Goal: Task Accomplishment & Management: Complete application form

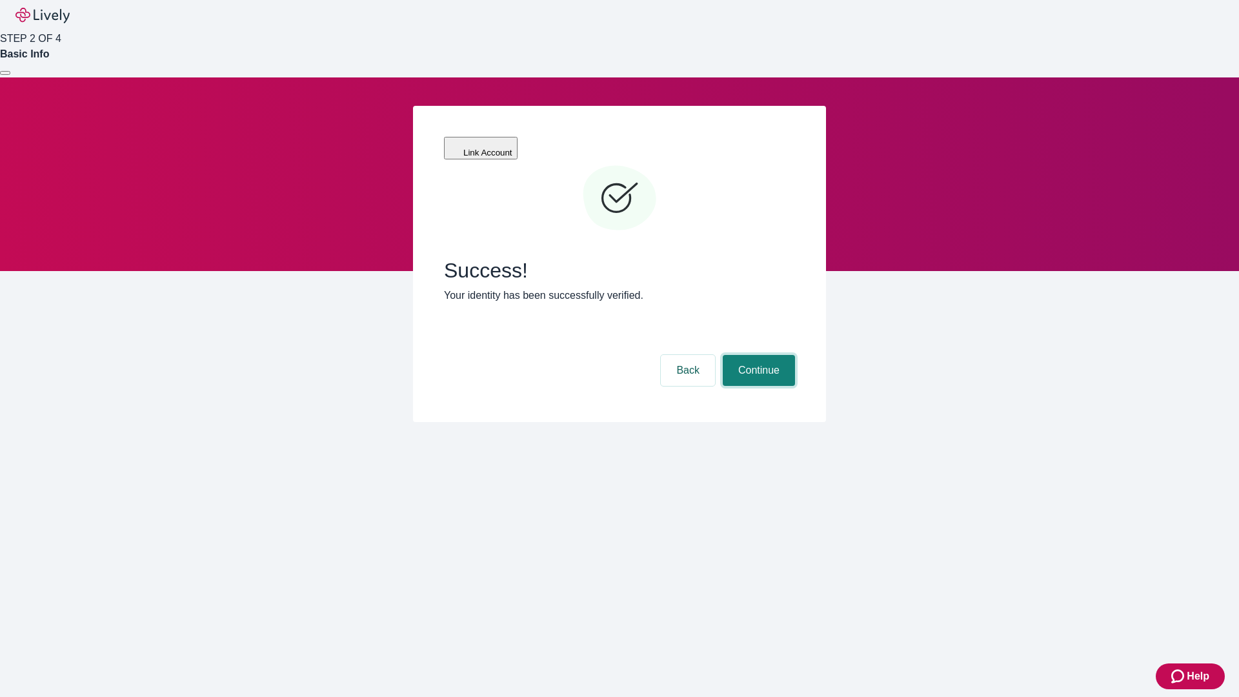
click at [757, 355] on button "Continue" at bounding box center [759, 370] width 72 height 31
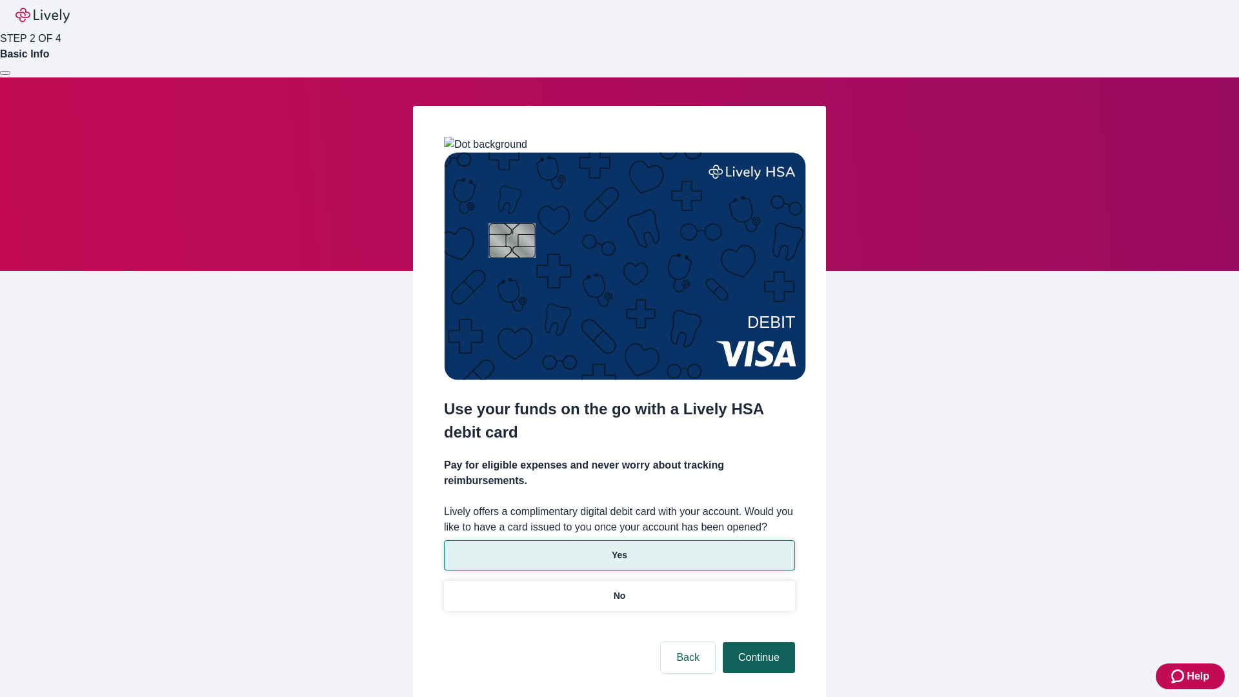
click at [619, 549] on p "Yes" at bounding box center [619, 556] width 15 height 14
click at [757, 642] on button "Continue" at bounding box center [759, 657] width 72 height 31
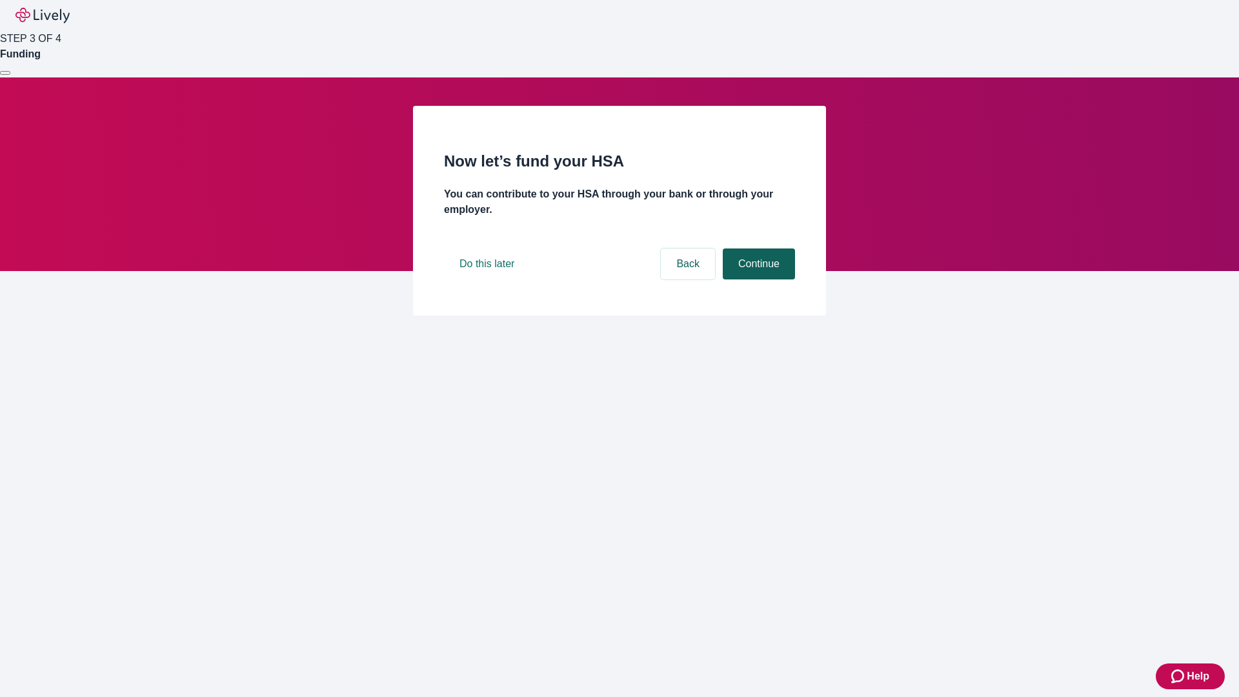
click at [757, 279] on button "Continue" at bounding box center [759, 264] width 72 height 31
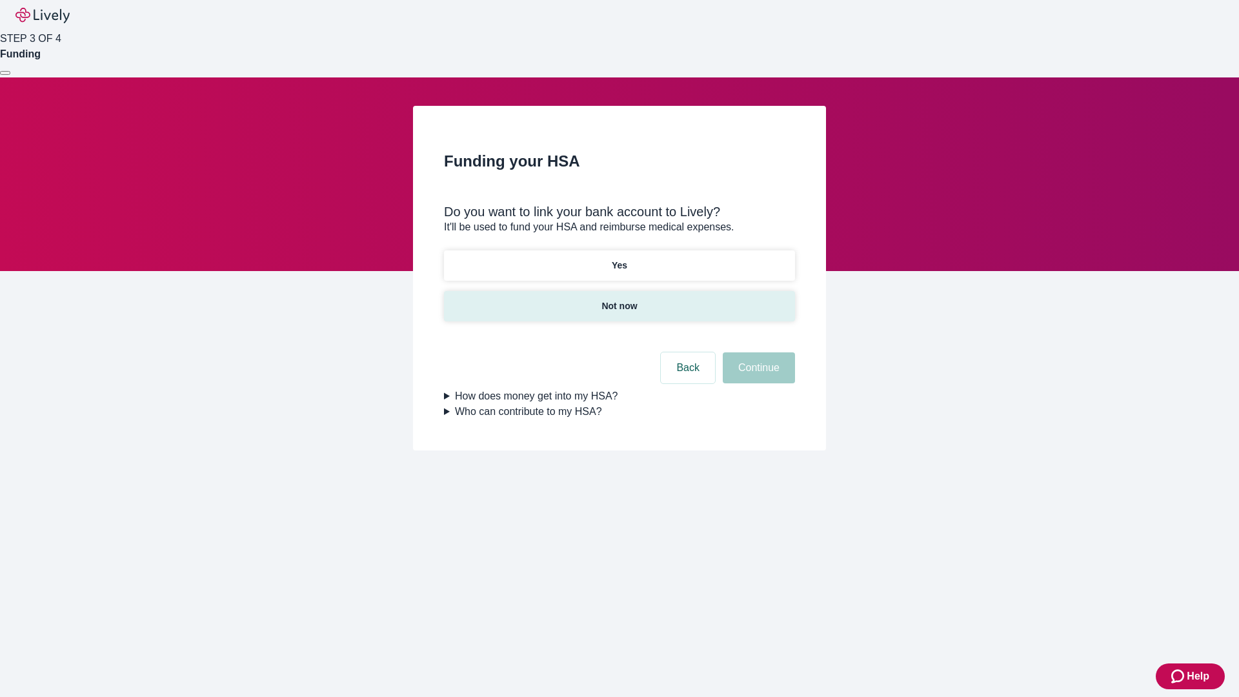
click at [619, 300] on p "Not now" at bounding box center [620, 307] width 36 height 14
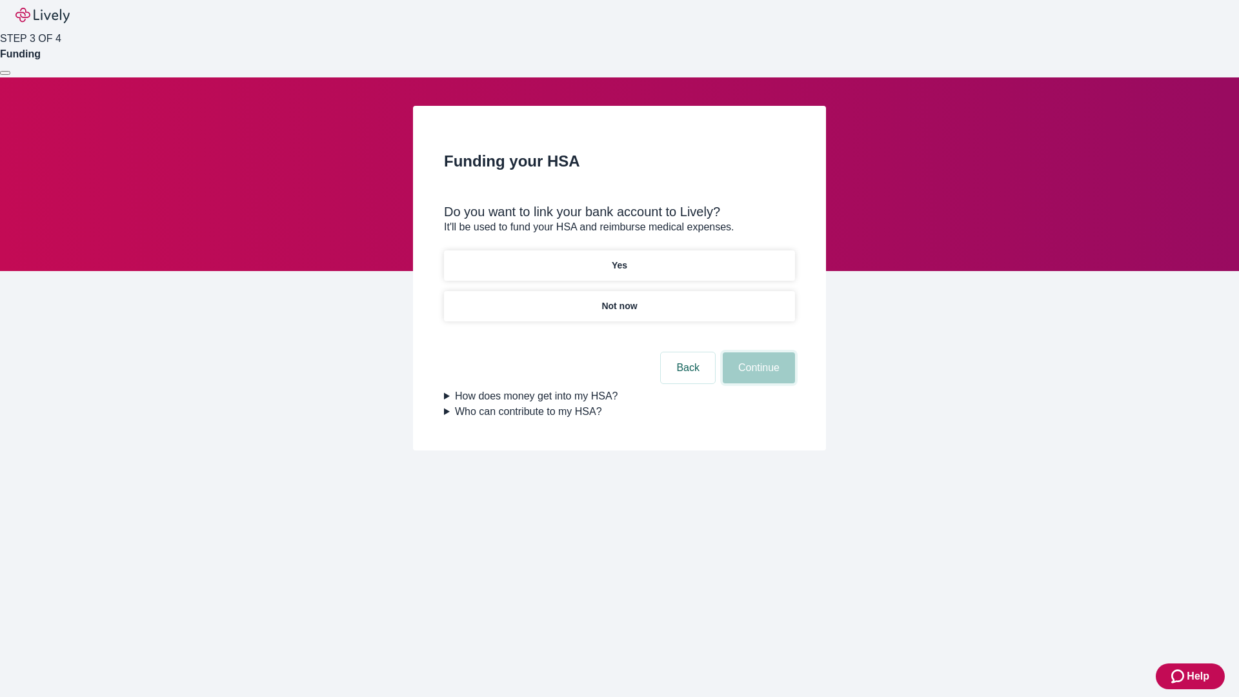
click at [757, 376] on button "Continue" at bounding box center [759, 367] width 72 height 31
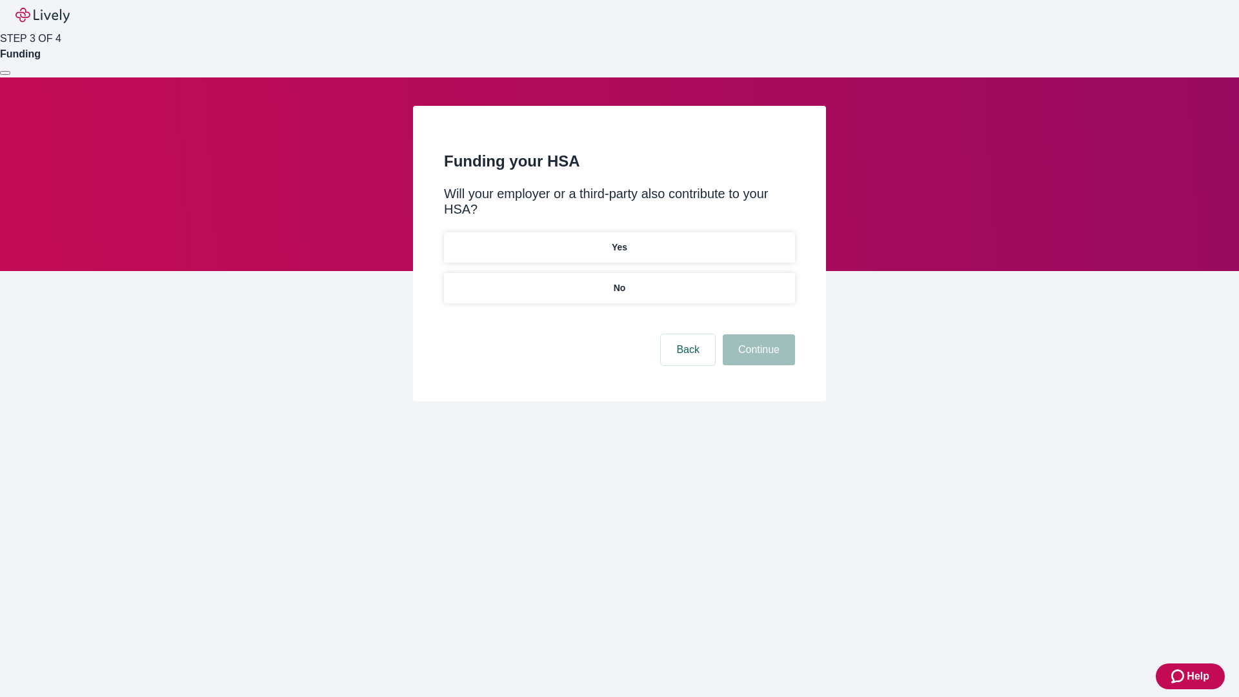
click at [619, 281] on p "No" at bounding box center [620, 288] width 12 height 14
click at [757, 334] on button "Continue" at bounding box center [759, 349] width 72 height 31
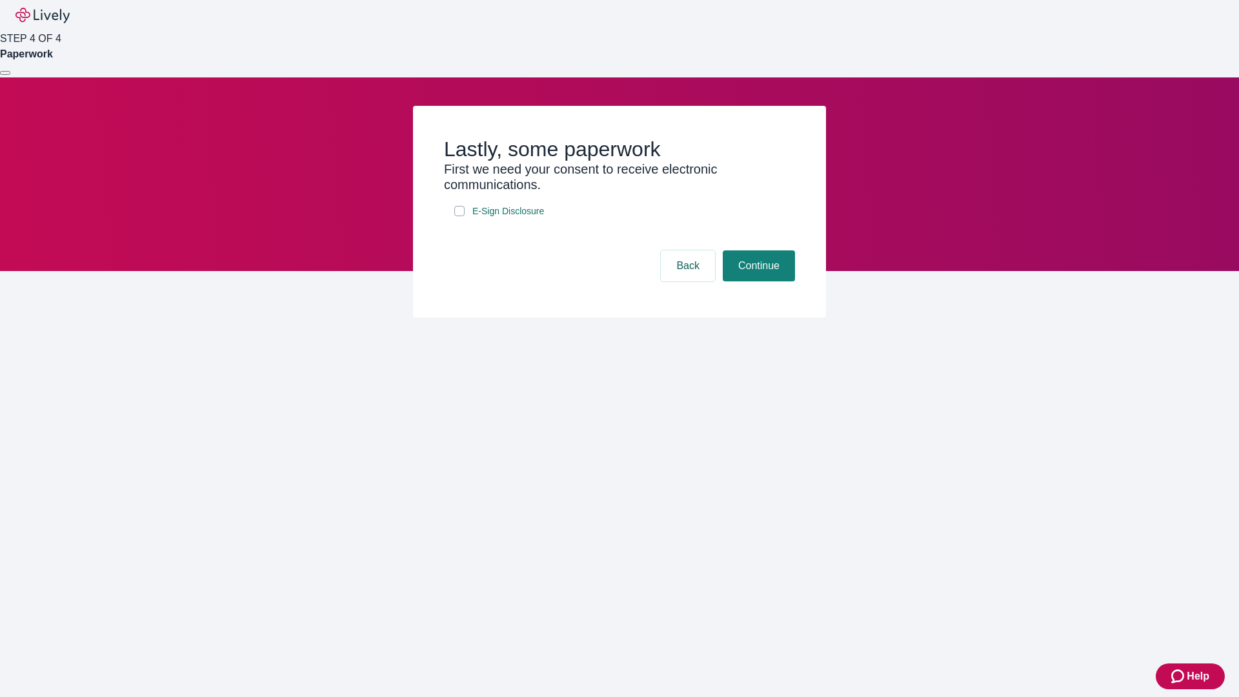
click at [460, 216] on input "E-Sign Disclosure" at bounding box center [459, 211] width 10 height 10
checkbox input "true"
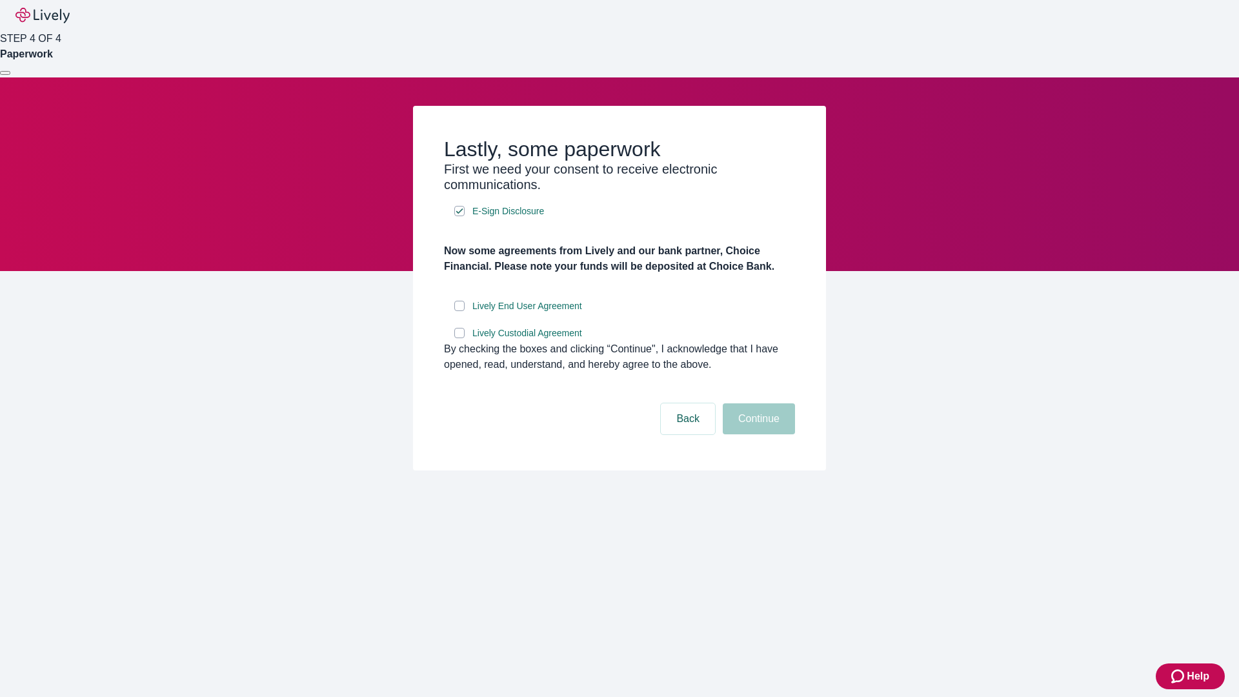
click at [460, 311] on input "Lively End User Agreement" at bounding box center [459, 306] width 10 height 10
checkbox input "true"
click at [460, 338] on input "Lively Custodial Agreement" at bounding box center [459, 333] width 10 height 10
checkbox input "true"
click at [757, 434] on button "Continue" at bounding box center [759, 418] width 72 height 31
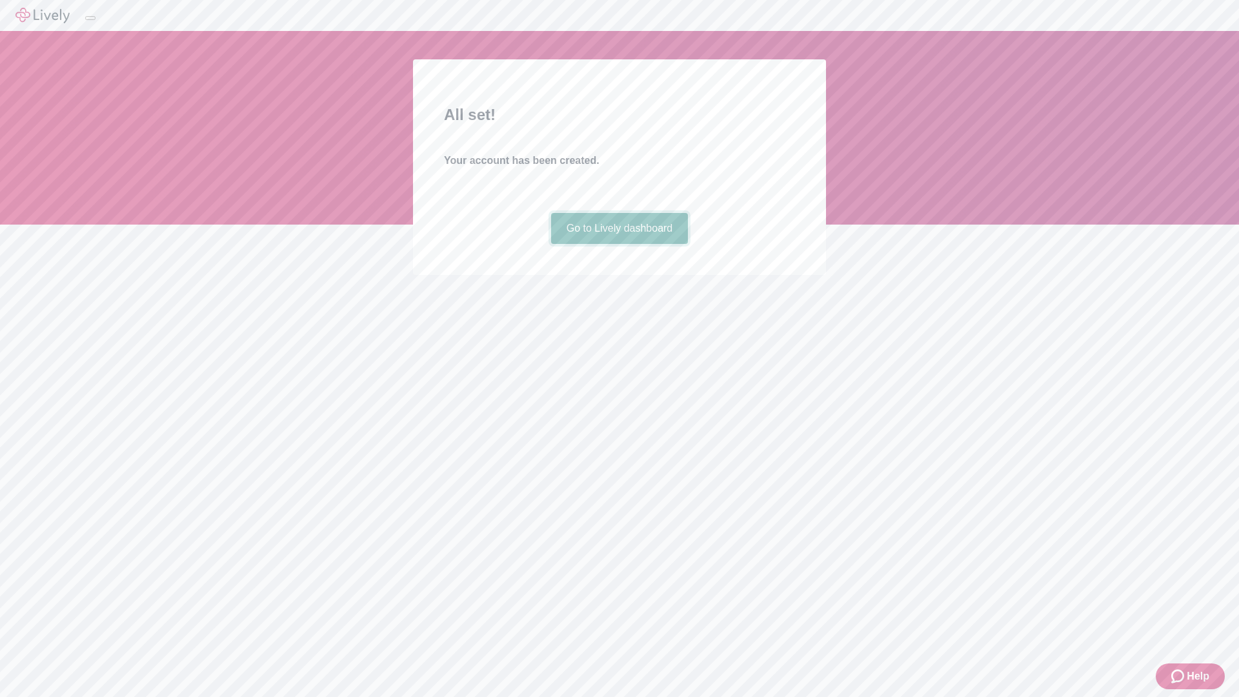
click at [619, 244] on link "Go to Lively dashboard" at bounding box center [619, 228] width 137 height 31
